Goal: Information Seeking & Learning: Learn about a topic

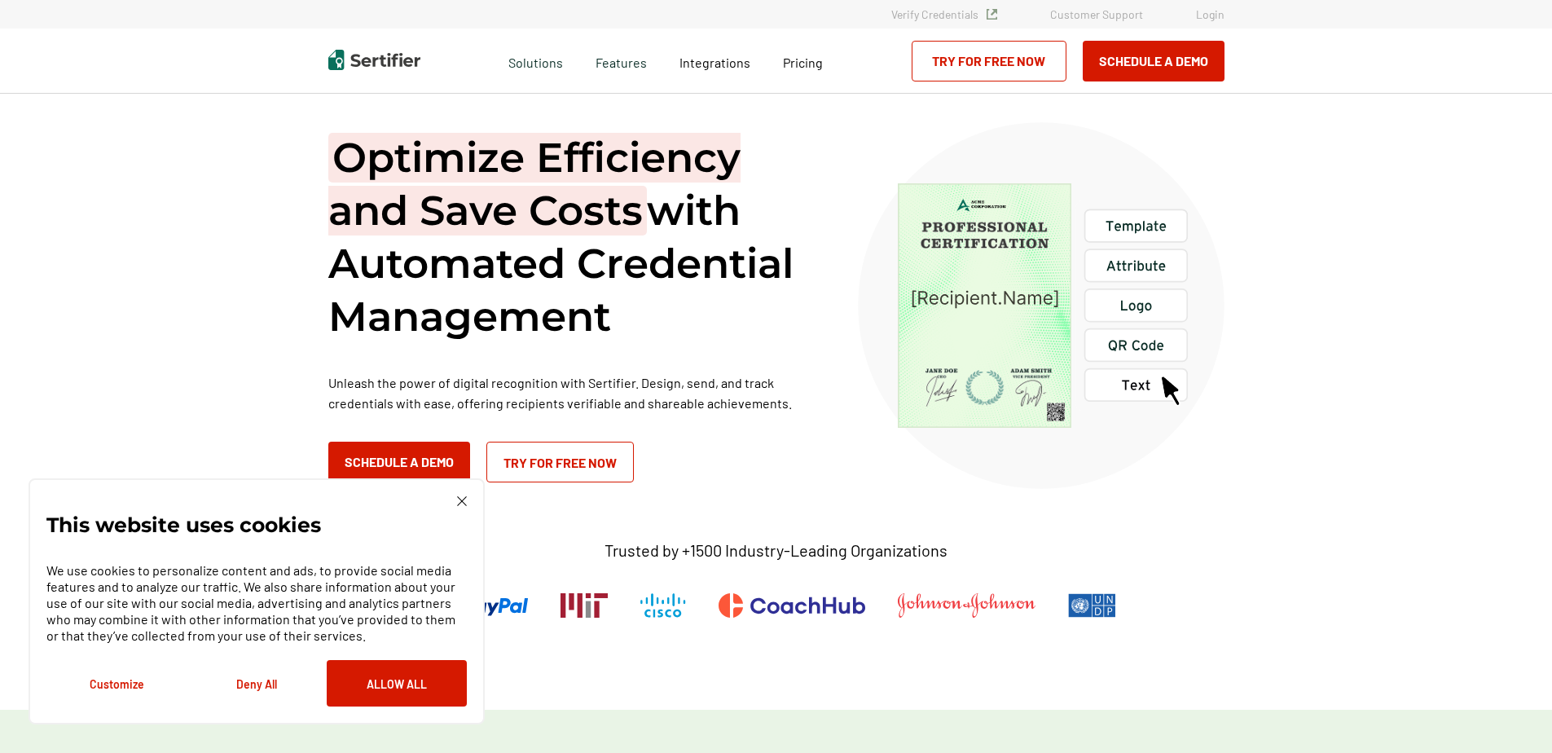
click at [470, 495] on div "This website uses cookies We use cookies to personalize content and ads, to pro…" at bounding box center [257, 601] width 456 height 246
click at [455, 505] on div "This website uses cookies We use cookies to personalize content and ads, to pro…" at bounding box center [256, 601] width 420 height 210
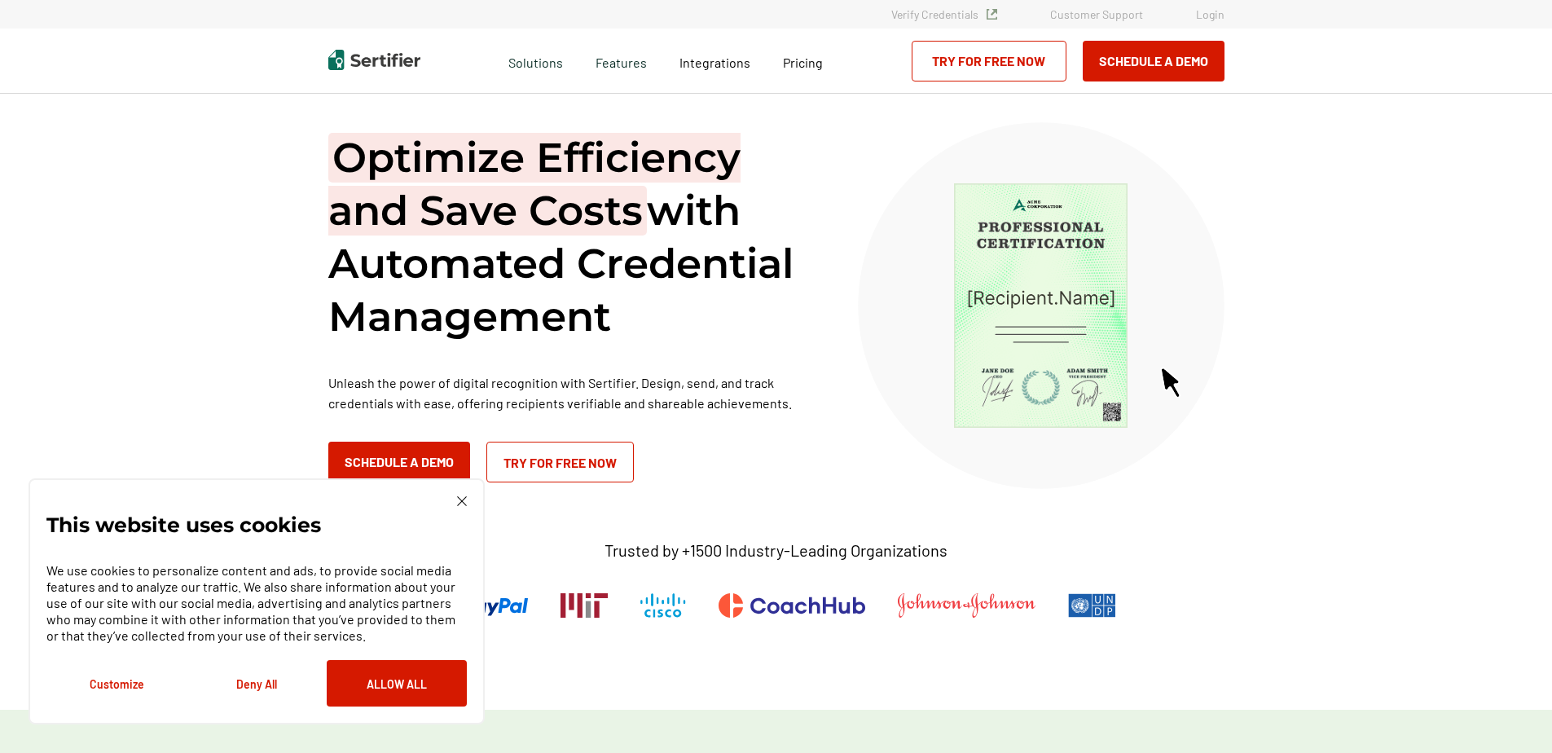
click at [456, 495] on div "This website uses cookies We use cookies to personalize content and ads, to pro…" at bounding box center [257, 601] width 456 height 246
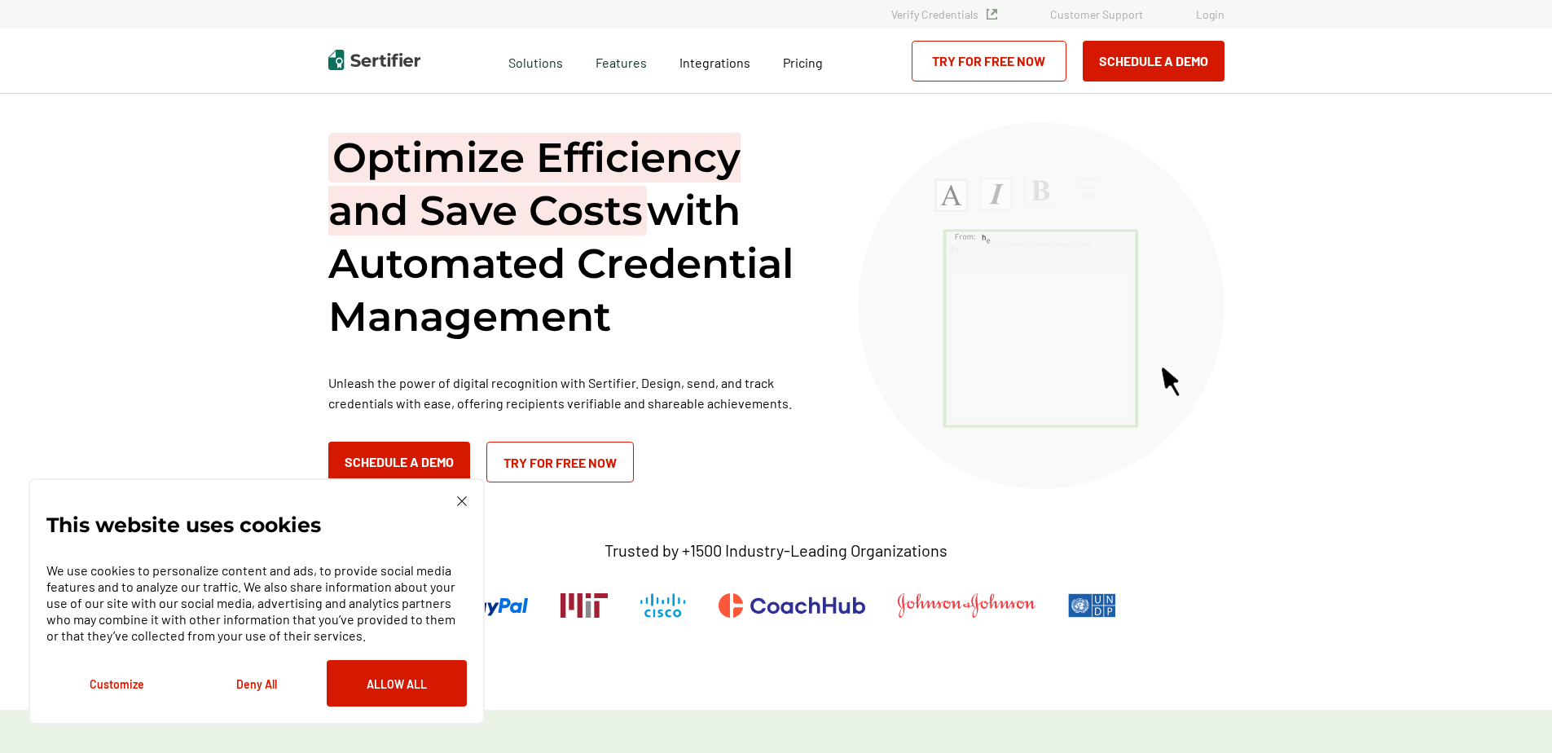
click at [461, 496] on img at bounding box center [462, 501] width 10 height 10
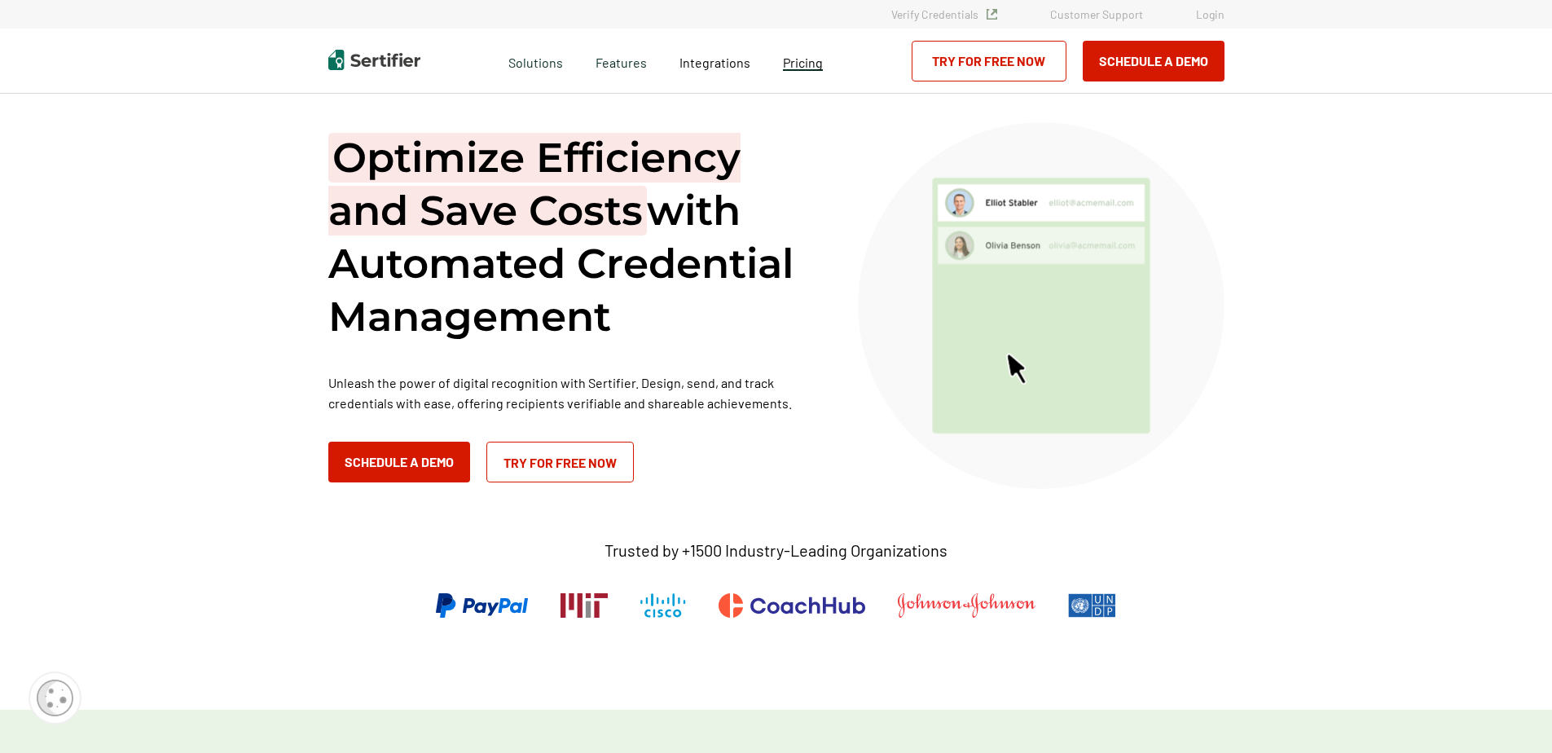
click at [800, 62] on span "Pricing" at bounding box center [803, 62] width 40 height 15
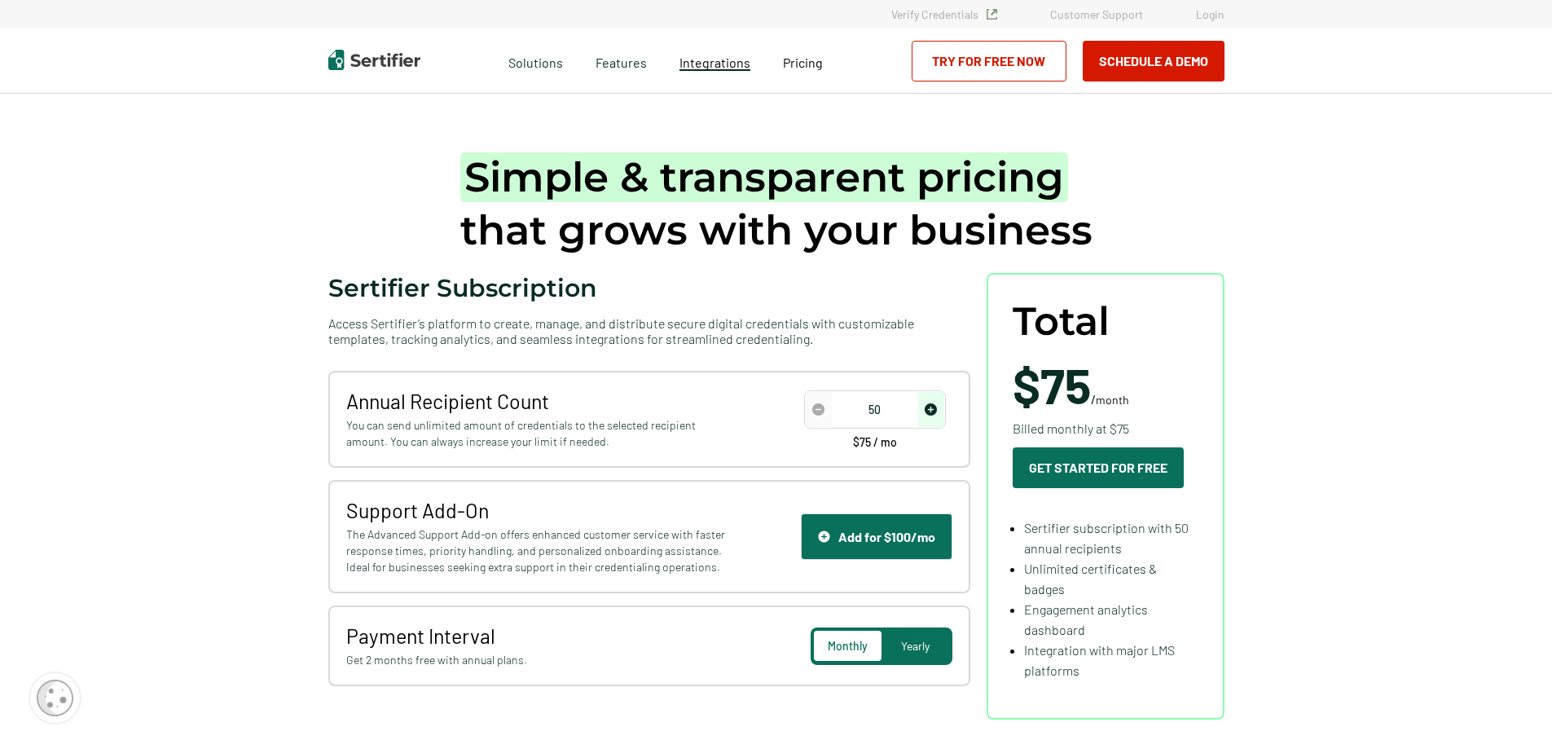
click at [714, 64] on span "Integrations" at bounding box center [714, 62] width 71 height 15
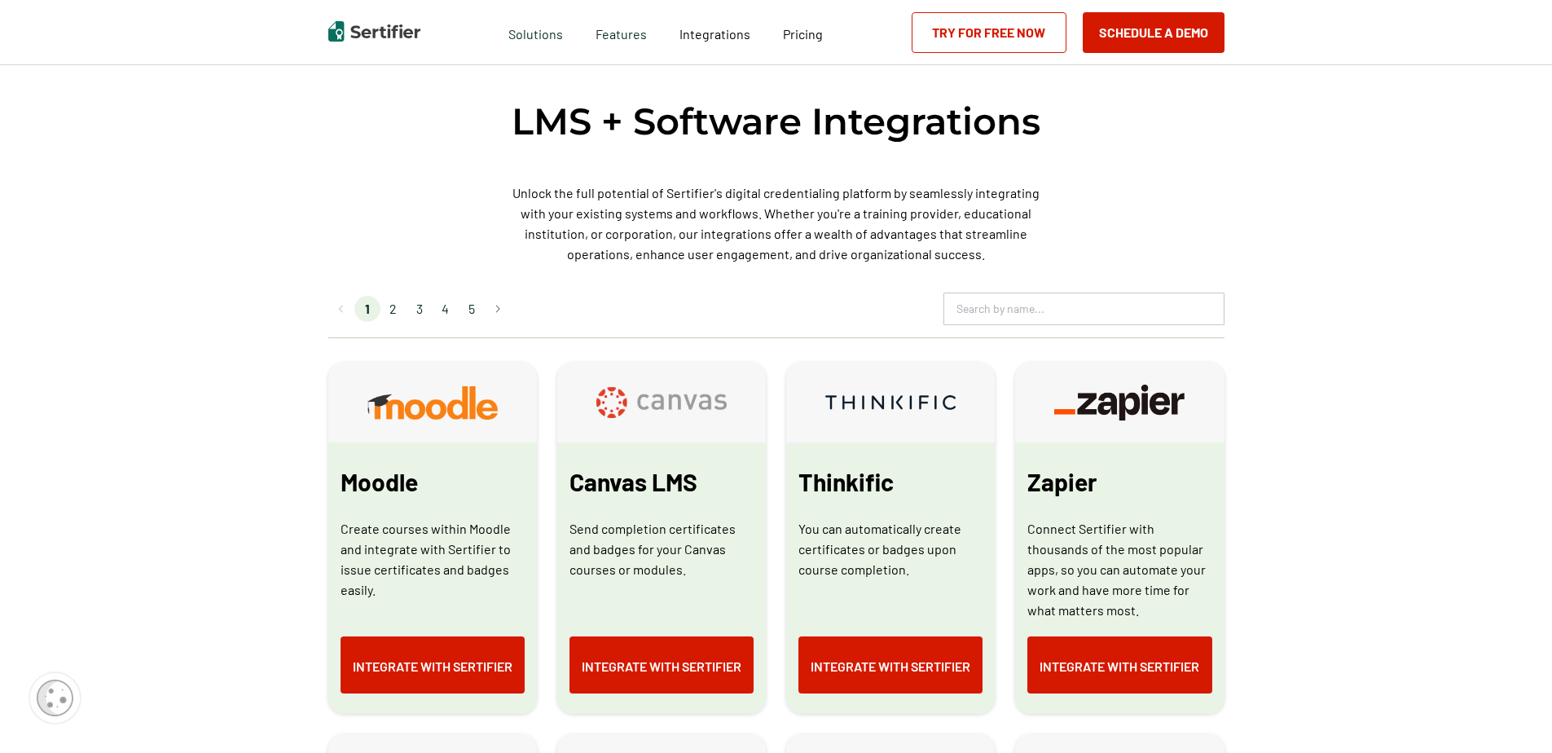
scroll to position [652, 0]
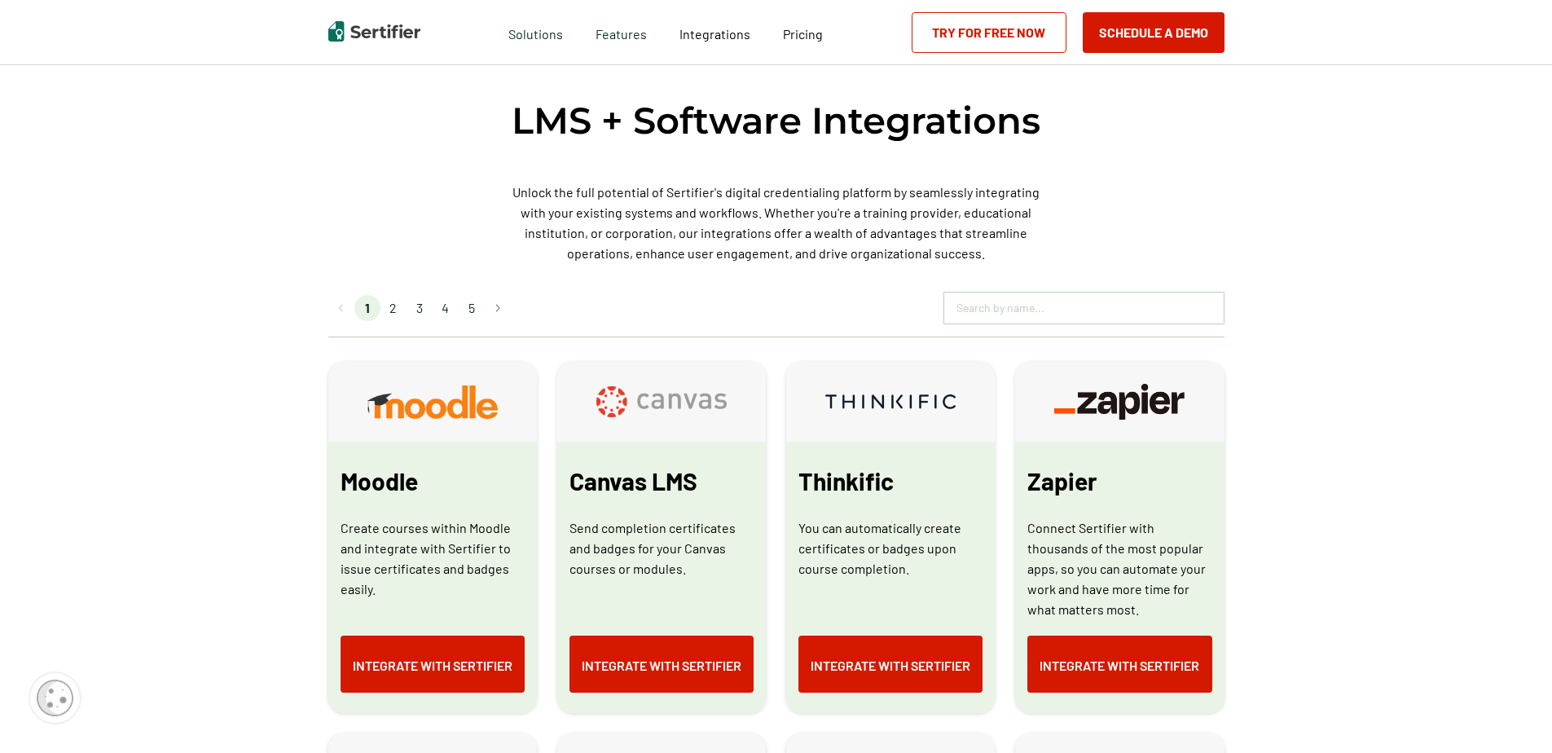
click at [998, 313] on input "text" at bounding box center [1083, 308] width 279 height 24
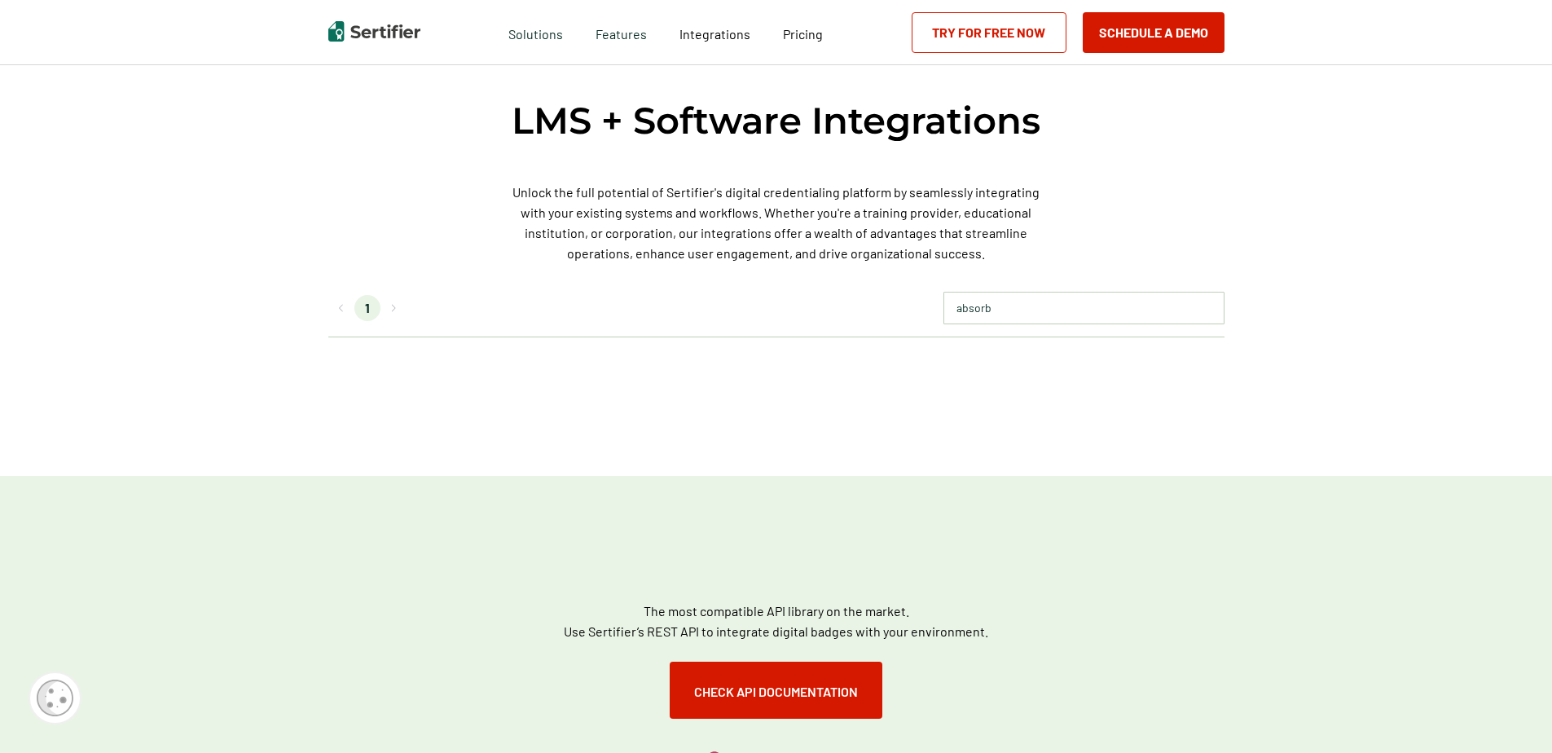
type input "absorb"
click at [763, 682] on button "Check API documentation" at bounding box center [776, 690] width 213 height 57
drag, startPoint x: 1033, startPoint y: 301, endPoint x: 901, endPoint y: 311, distance: 132.4
click at [901, 311] on div "1 absorb" at bounding box center [776, 315] width 896 height 46
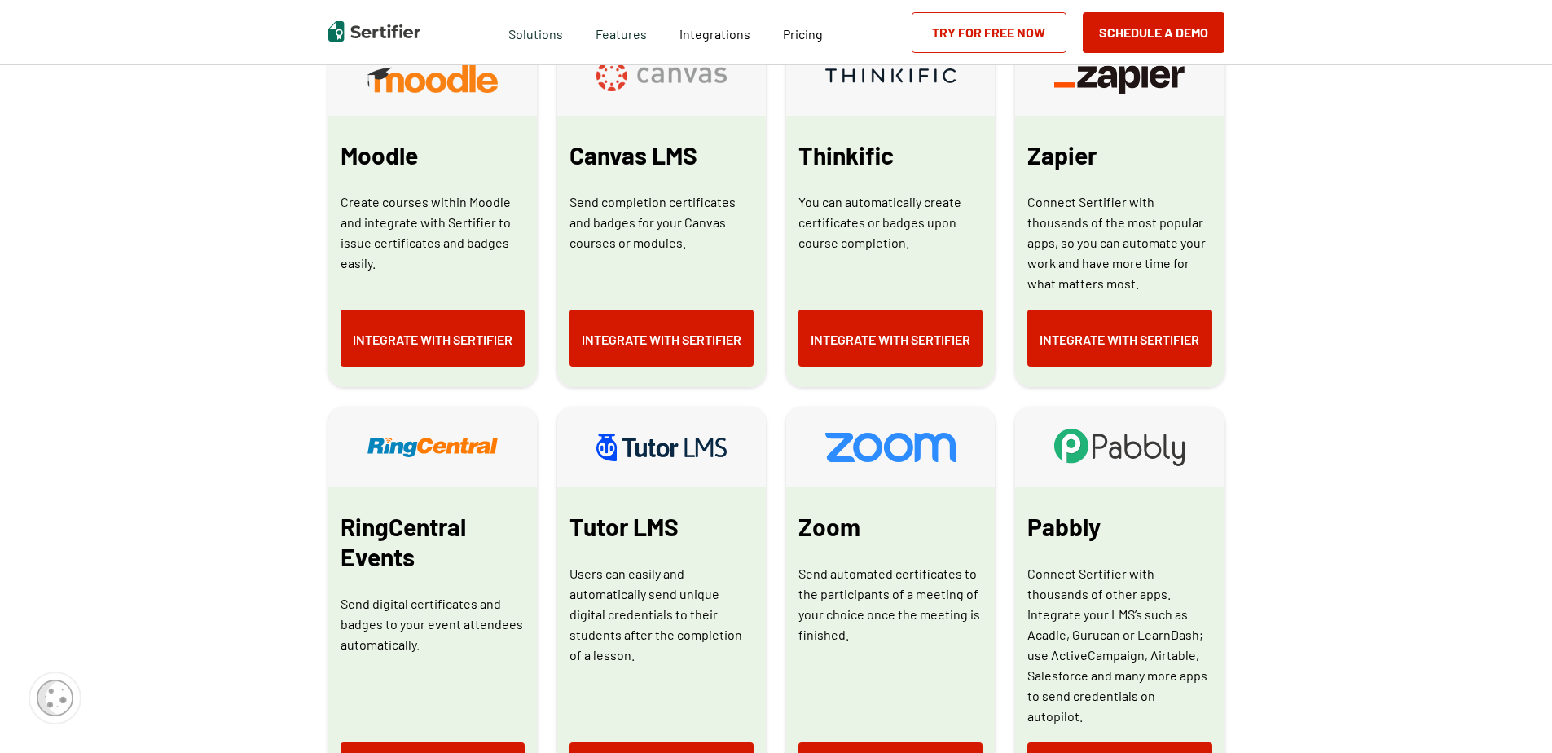
scroll to position [326, 0]
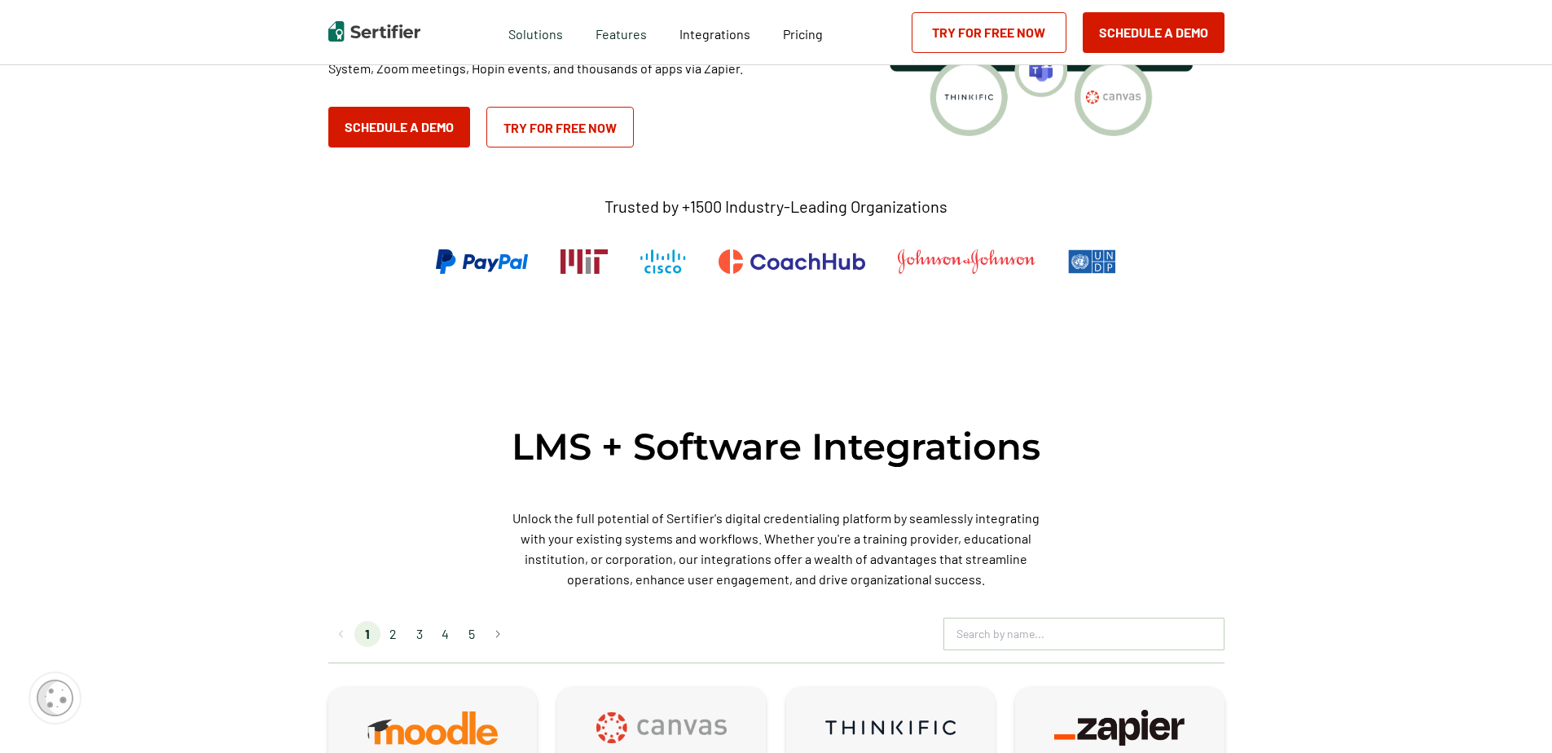
click at [397, 631] on li "2" at bounding box center [393, 634] width 26 height 26
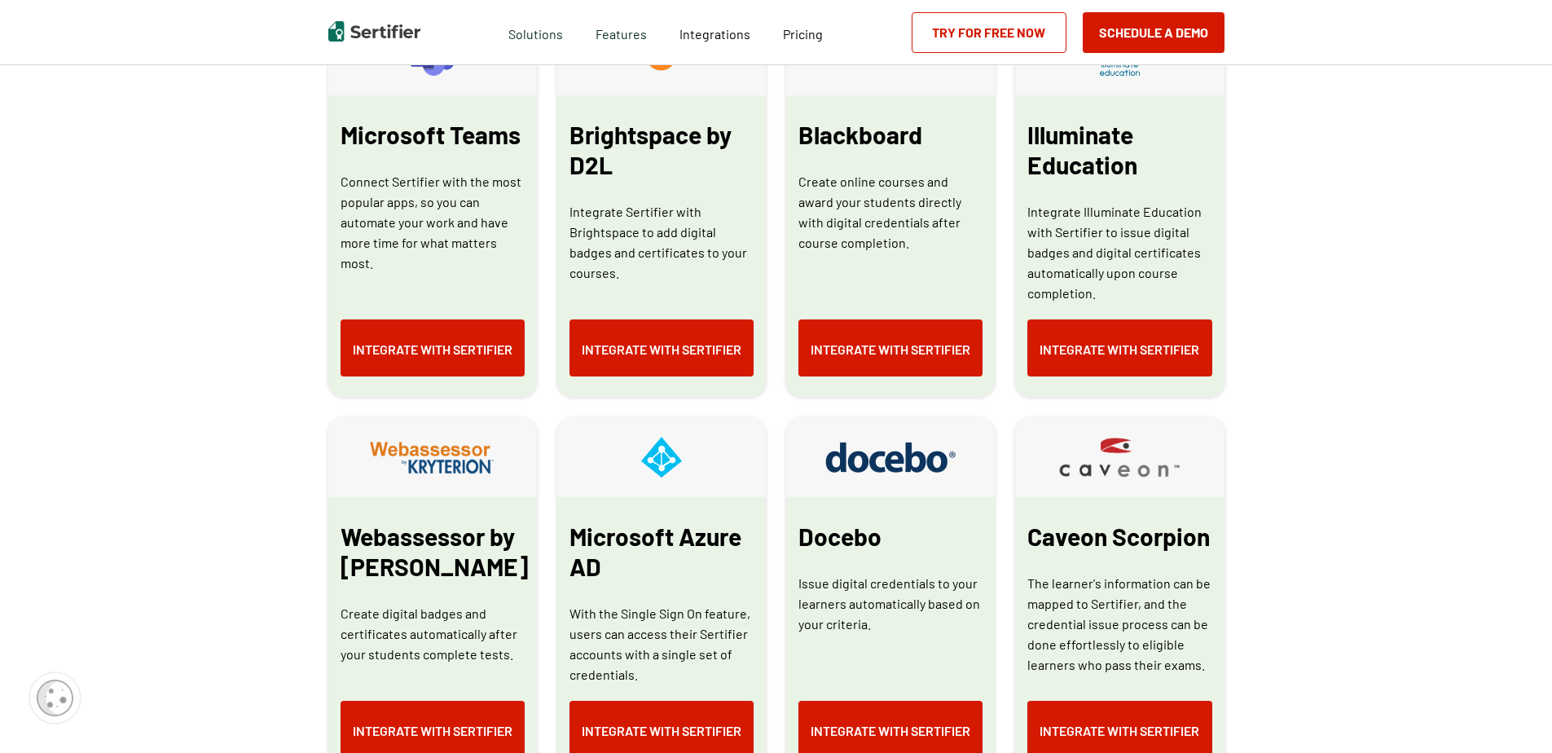
scroll to position [652, 0]
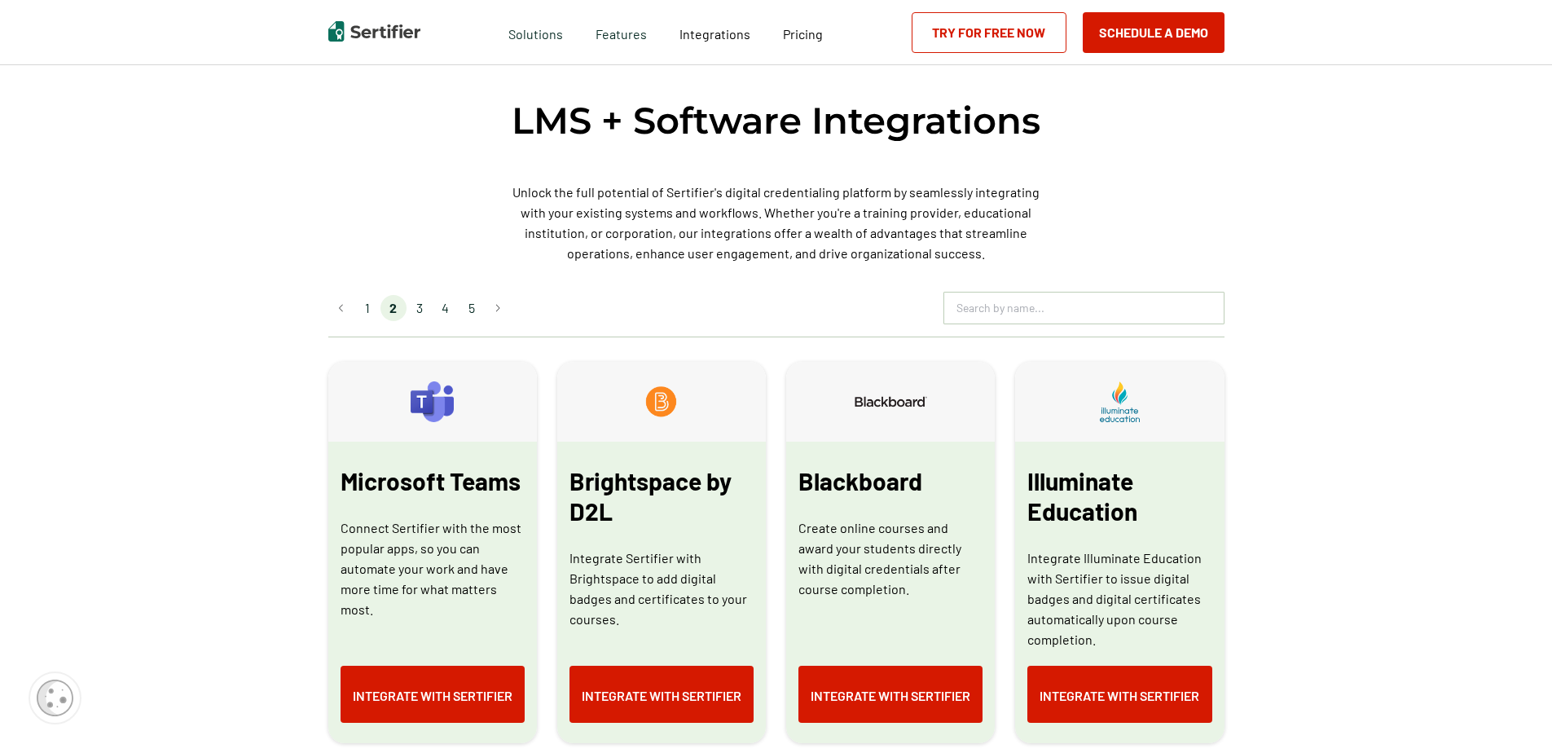
click at [418, 306] on li "3" at bounding box center [420, 308] width 26 height 26
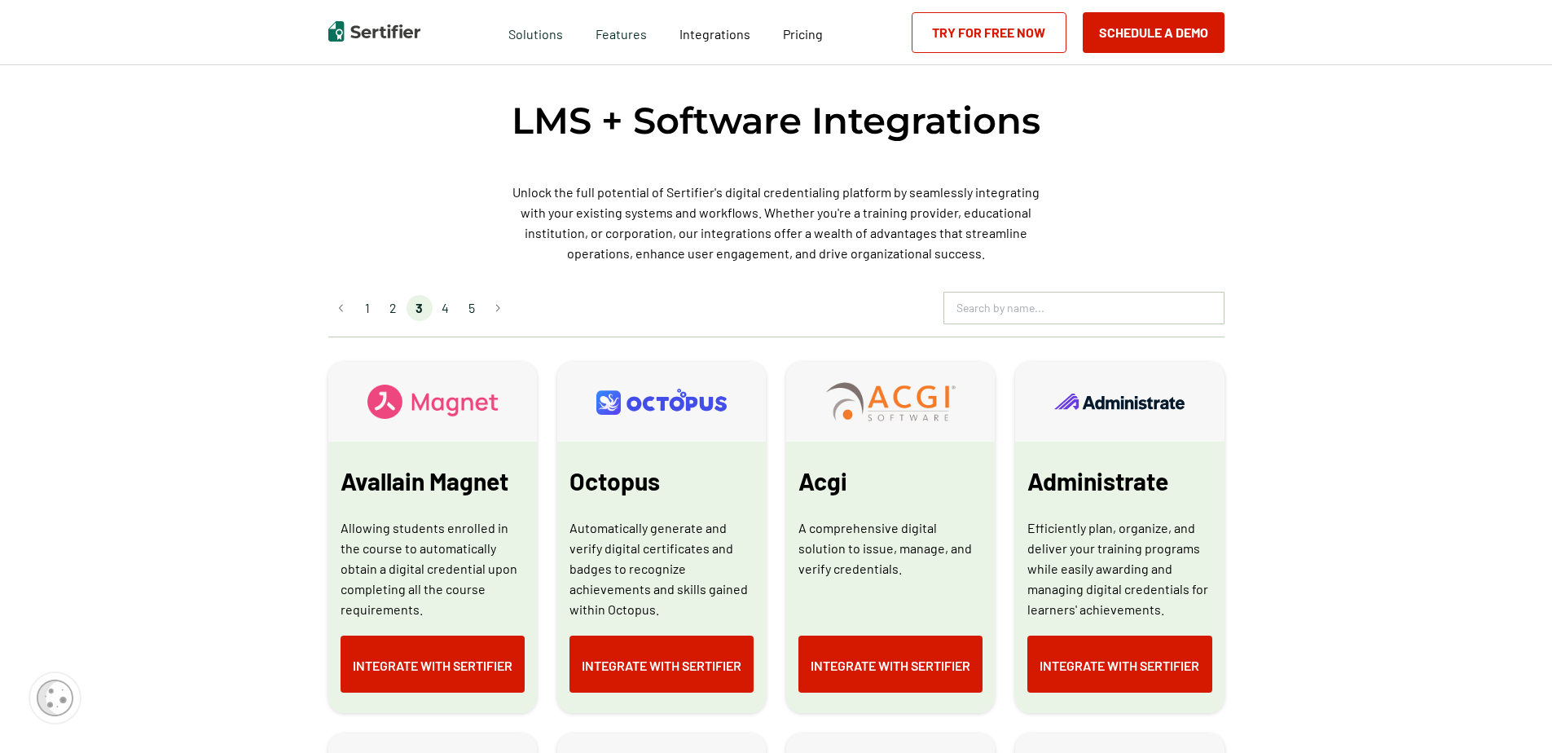
scroll to position [326, 0]
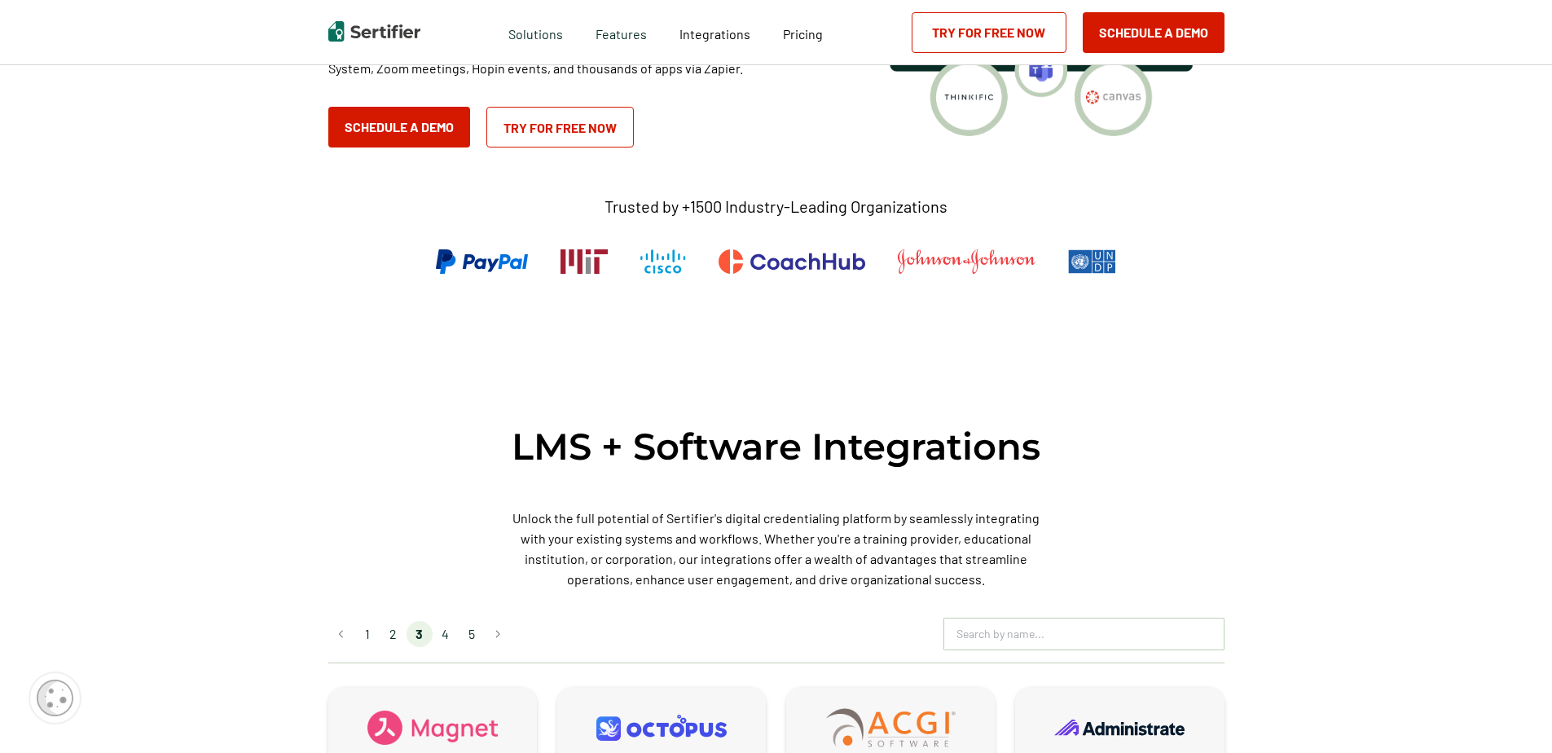
click at [447, 631] on li "4" at bounding box center [446, 634] width 26 height 26
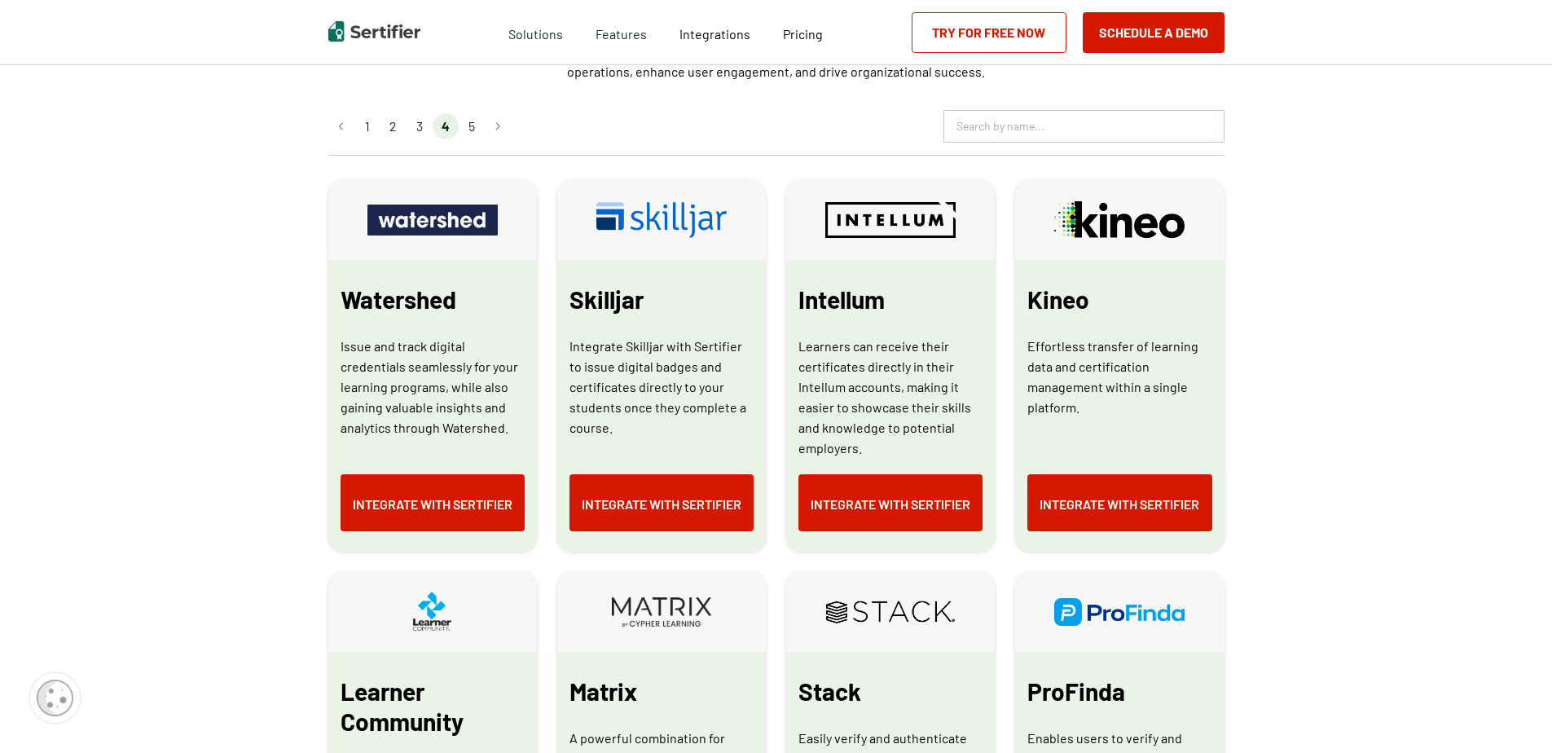
scroll to position [652, 0]
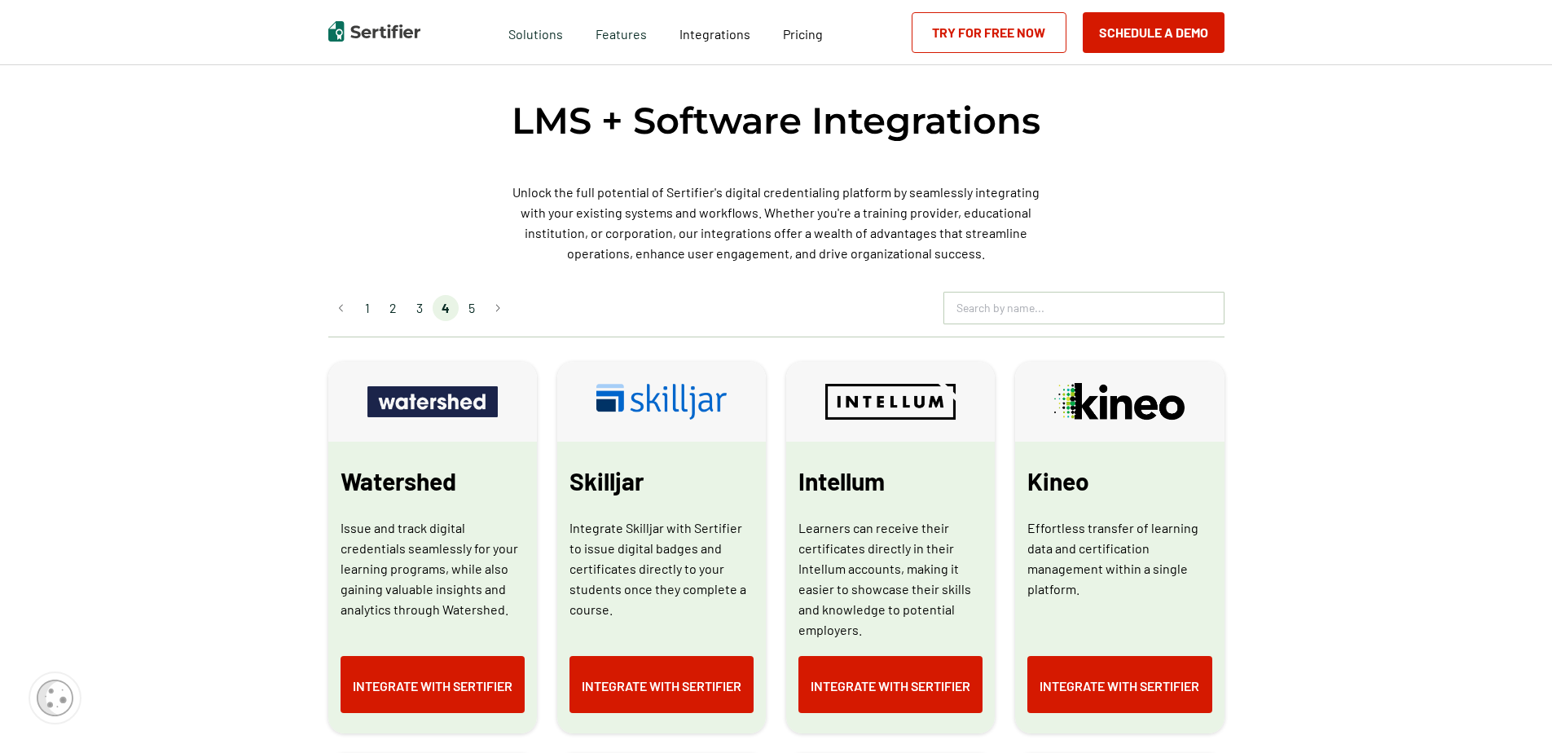
click at [469, 302] on li "5" at bounding box center [472, 308] width 26 height 26
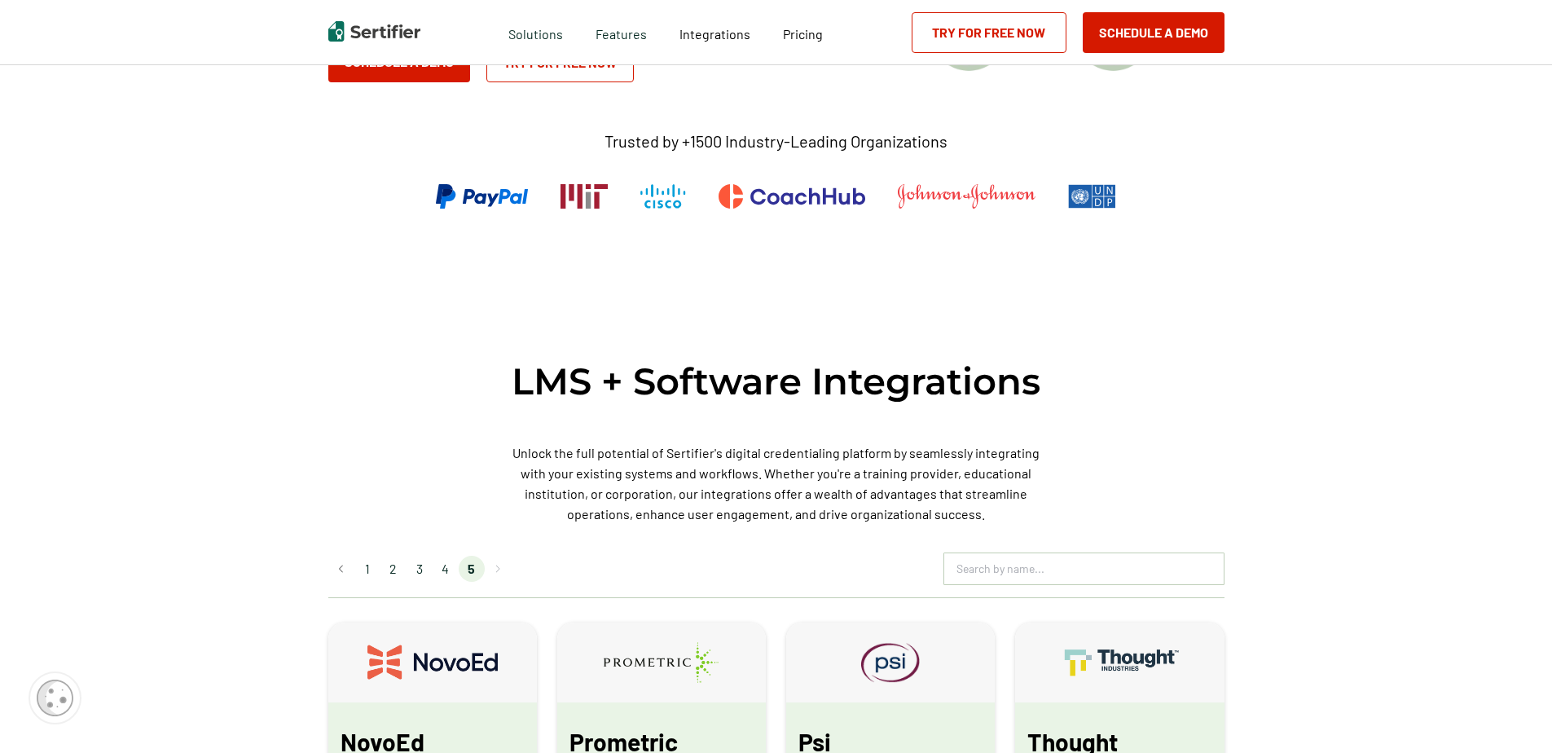
scroll to position [326, 0]
